Goal: Transaction & Acquisition: Register for event/course

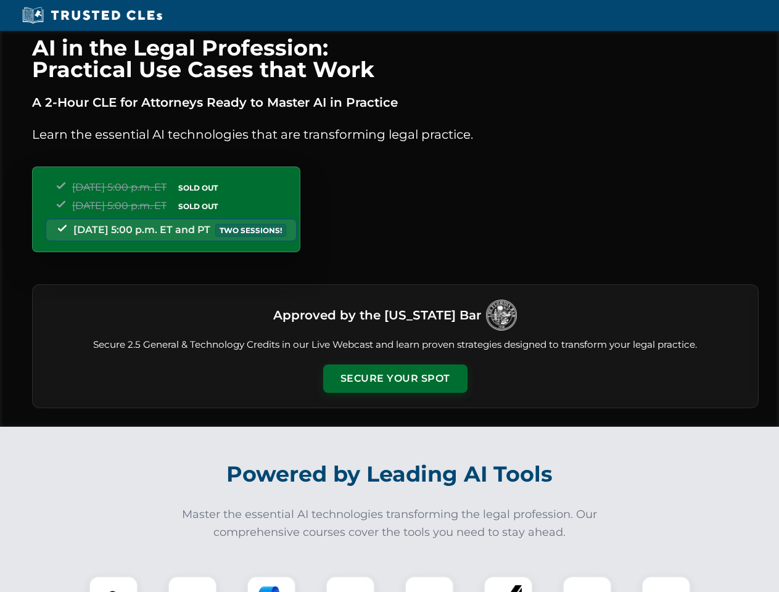
click at [395, 378] on button "Secure Your Spot" at bounding box center [395, 378] width 144 height 28
click at [113, 584] on img at bounding box center [114, 601] width 36 height 36
click at [192, 584] on div at bounding box center [192, 600] width 49 height 49
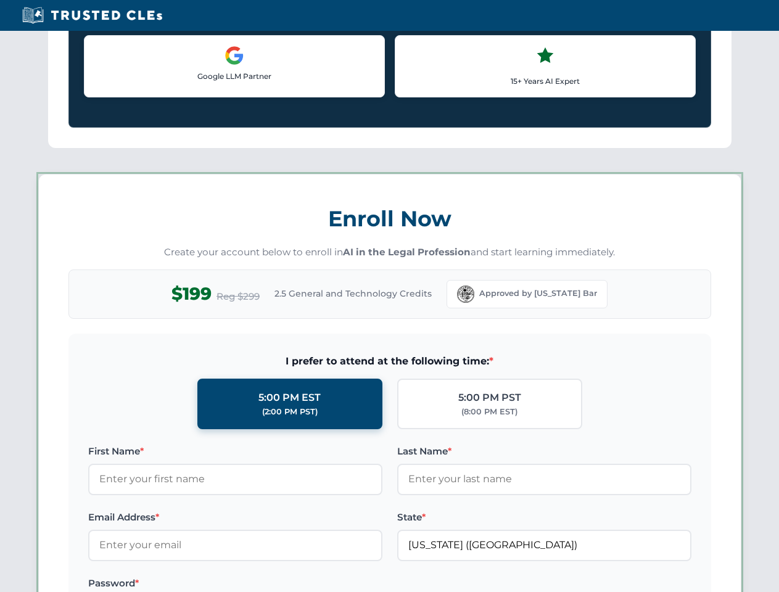
click at [350, 584] on label "Password *" at bounding box center [235, 583] width 294 height 15
